Goal: Information Seeking & Learning: Check status

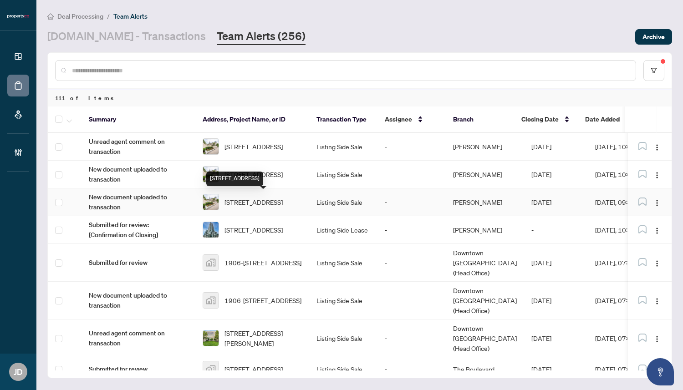
click at [254, 201] on span "[STREET_ADDRESS]" at bounding box center [253, 202] width 58 height 10
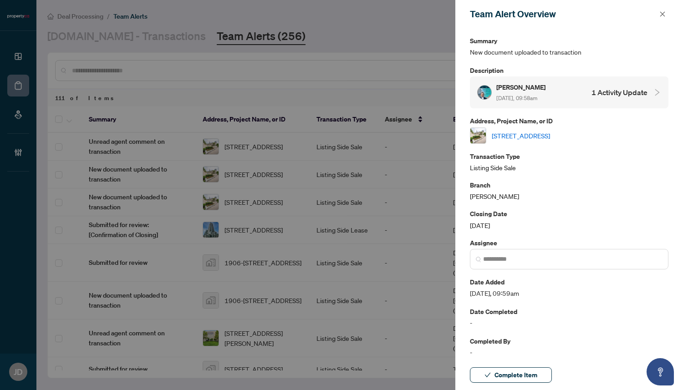
click at [605, 89] on h4 "1 Activity Update" at bounding box center [619, 92] width 56 height 11
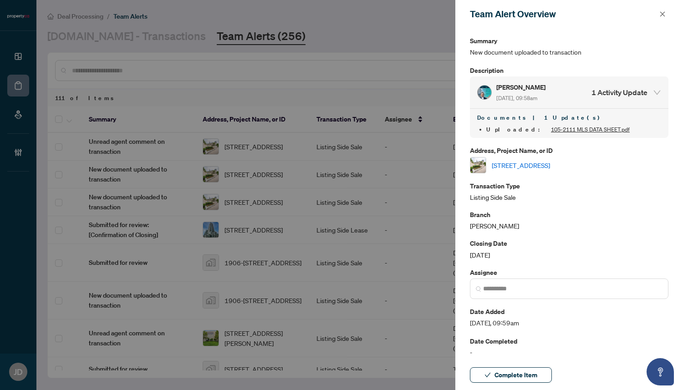
click at [515, 160] on link "[STREET_ADDRESS]" at bounding box center [521, 165] width 58 height 10
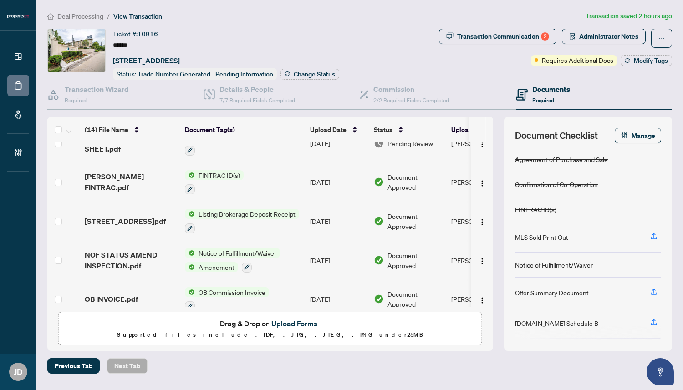
scroll to position [20, 0]
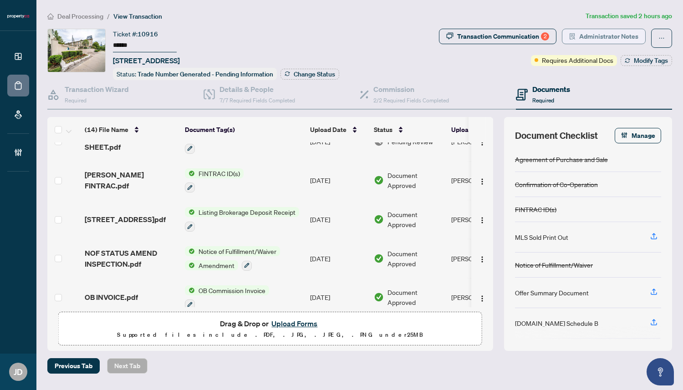
click at [602, 34] on span "Administrator Notes" at bounding box center [608, 36] width 59 height 15
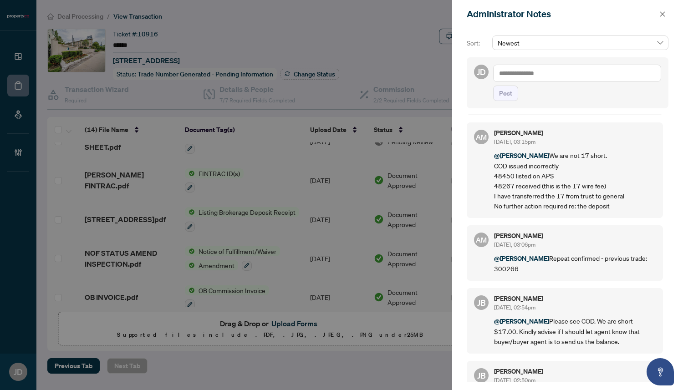
scroll to position [0, 0]
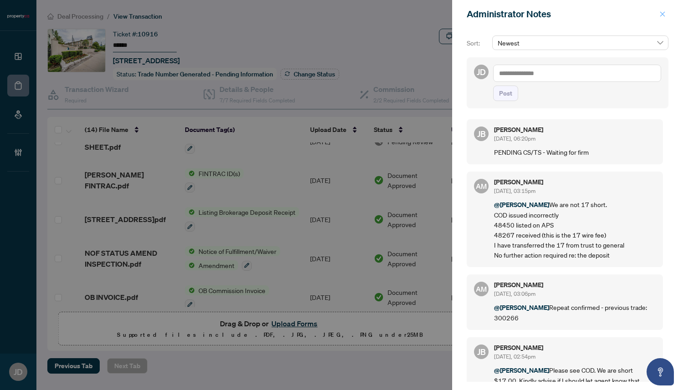
click at [660, 12] on icon "close" at bounding box center [662, 14] width 6 height 6
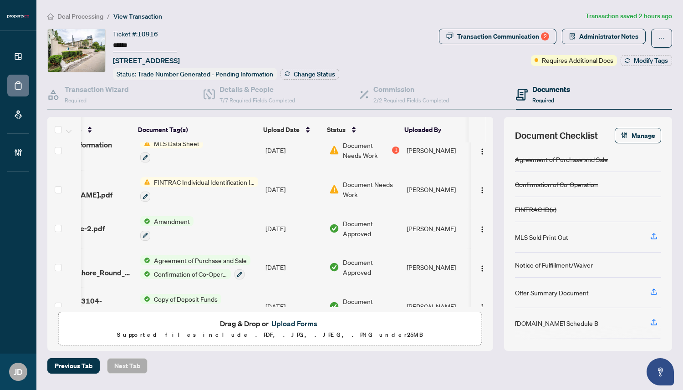
scroll to position [364, 47]
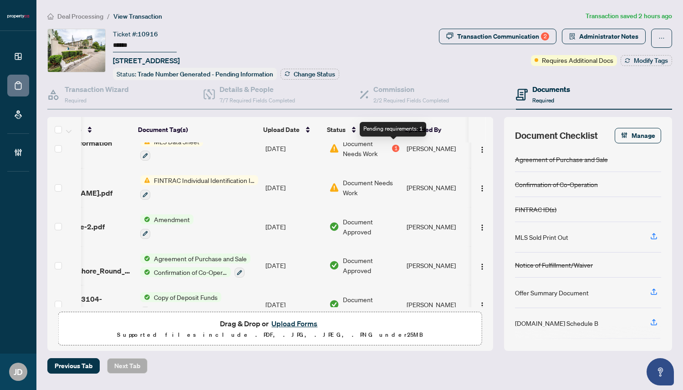
click at [392, 147] on div "1" at bounding box center [395, 148] width 7 height 7
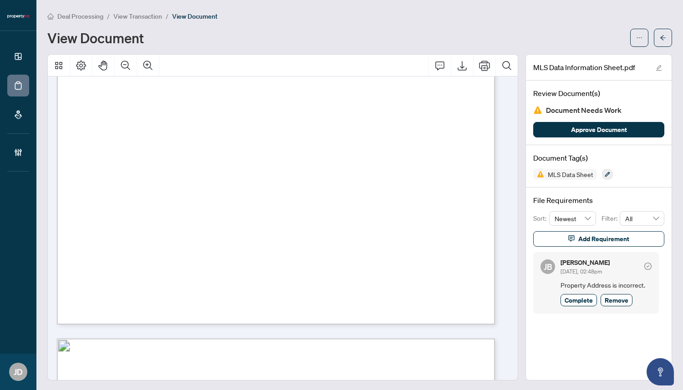
scroll to position [326, 0]
click at [660, 36] on icon "arrow-left" at bounding box center [663, 38] width 6 height 6
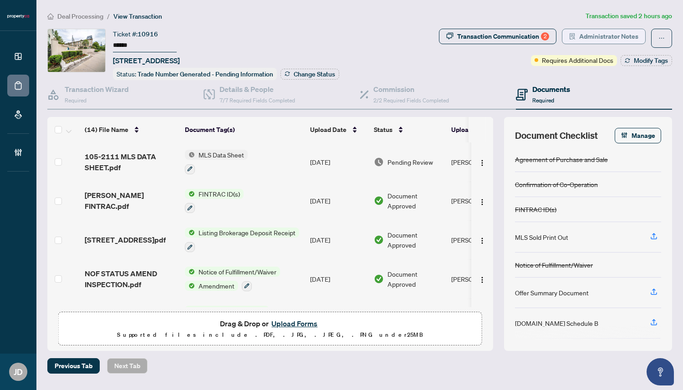
click at [618, 34] on span "Administrator Notes" at bounding box center [608, 36] width 59 height 15
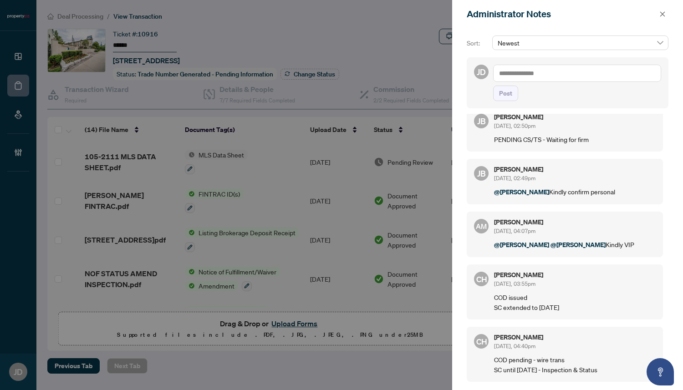
scroll to position [321, 0]
click at [662, 10] on span "button" at bounding box center [662, 14] width 6 height 15
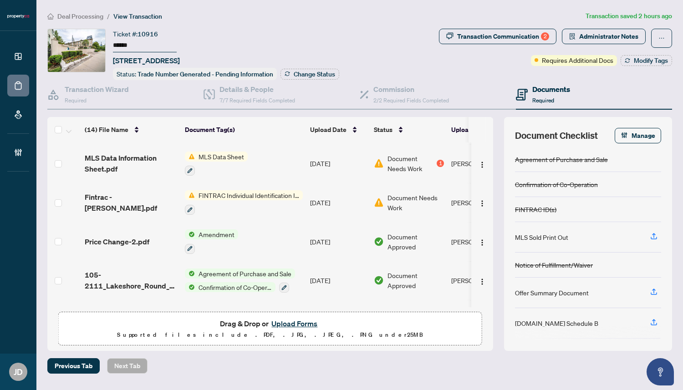
scroll to position [382, 0]
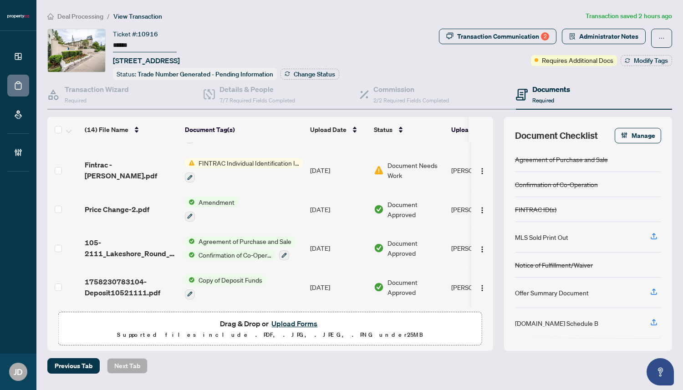
click at [65, 14] on span "Deal Processing" at bounding box center [80, 16] width 46 height 8
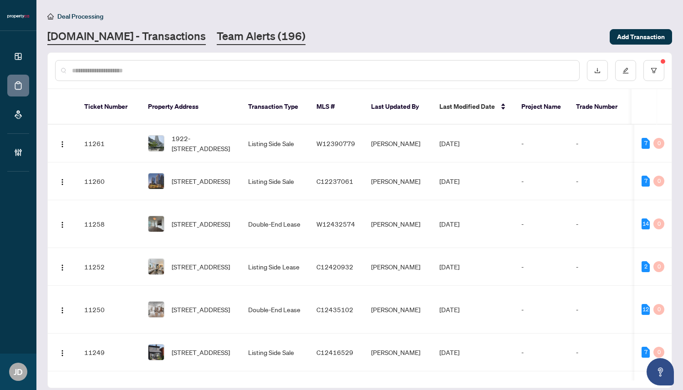
click at [222, 36] on link "Team Alerts (196)" at bounding box center [261, 37] width 89 height 16
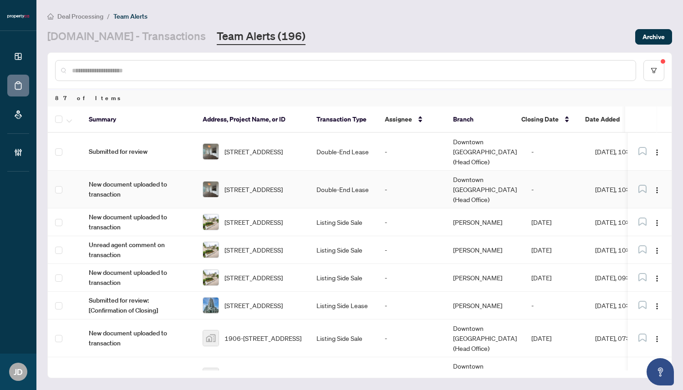
click at [360, 173] on td "Double-End Lease" at bounding box center [343, 190] width 68 height 38
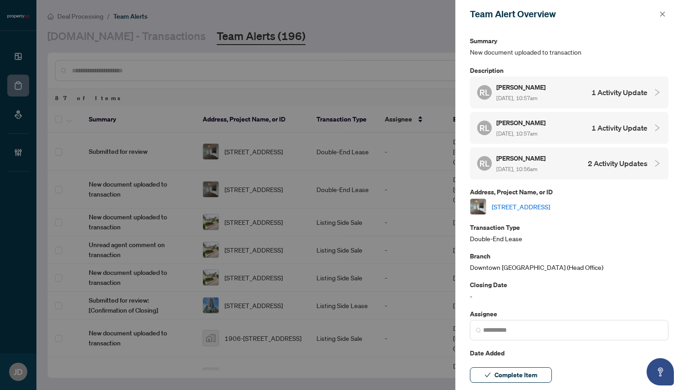
click at [550, 202] on link "[STREET_ADDRESS]" at bounding box center [521, 207] width 58 height 10
click at [612, 165] on h4 "2 Activity Updates" at bounding box center [618, 163] width 60 height 11
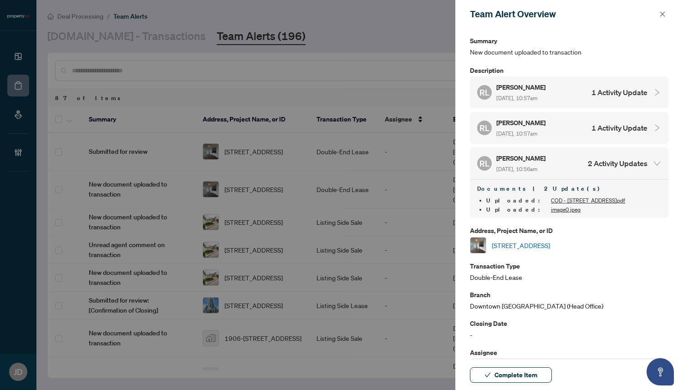
click at [550, 242] on link "[STREET_ADDRESS]" at bounding box center [521, 245] width 58 height 10
click at [662, 15] on icon "close" at bounding box center [662, 13] width 5 height 5
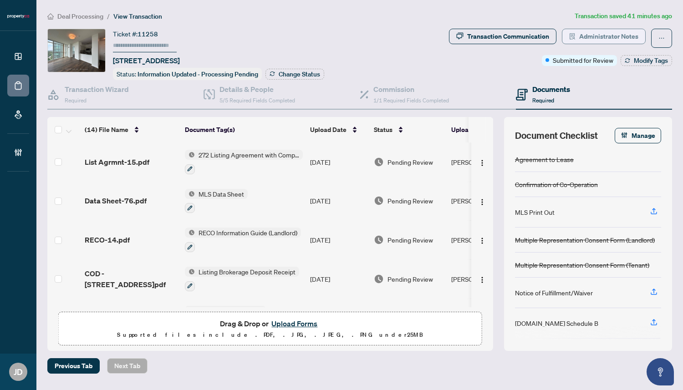
click at [618, 31] on span "Administrator Notes" at bounding box center [608, 36] width 59 height 15
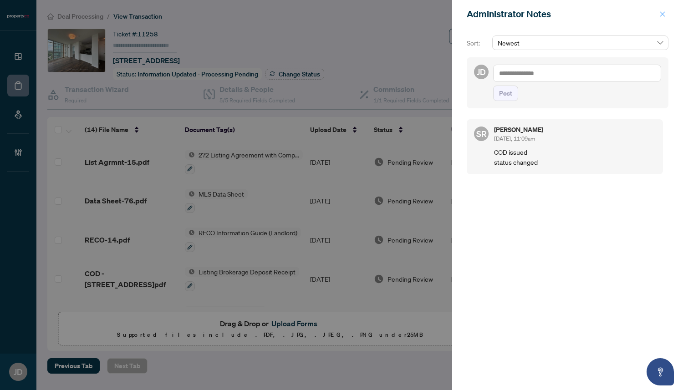
click at [666, 15] on button "button" at bounding box center [662, 14] width 12 height 11
